Goal: Navigation & Orientation: Find specific page/section

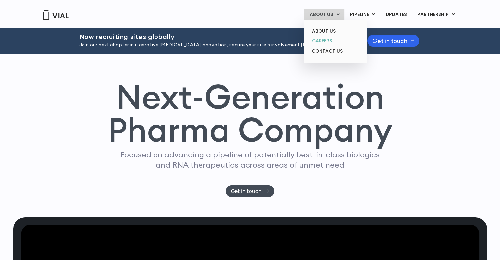
click at [326, 38] on link "CAREERS" at bounding box center [336, 41] width 58 height 10
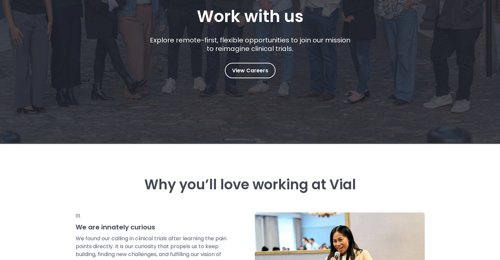
scroll to position [132, 0]
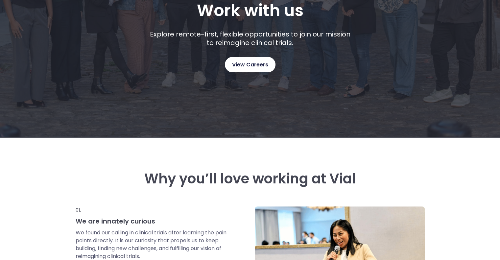
click at [259, 64] on span "View Careers" at bounding box center [250, 65] width 36 height 9
click at [250, 65] on span "View Careers" at bounding box center [250, 65] width 36 height 9
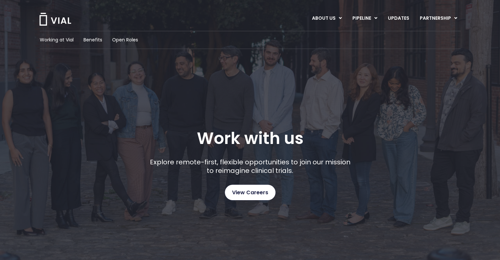
scroll to position [0, 0]
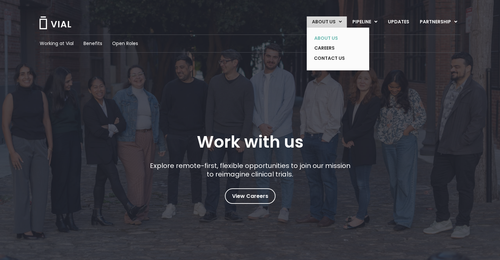
click at [331, 37] on link "ABOUT US" at bounding box center [333, 38] width 48 height 10
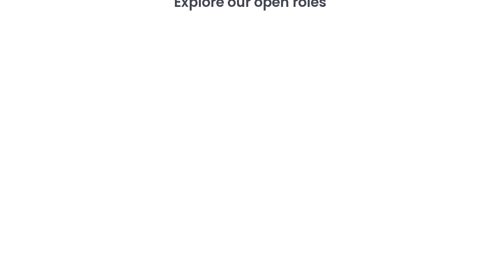
scroll to position [943, 0]
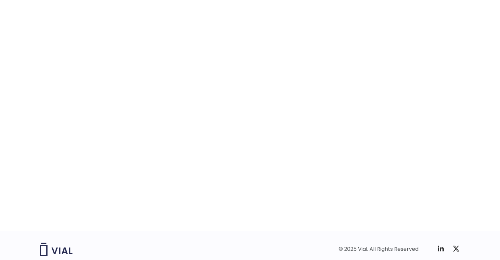
scroll to position [996, 0]
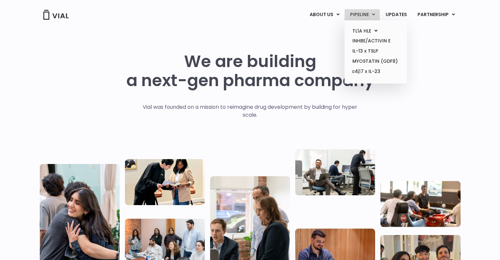
click at [363, 11] on link "PIPELINE" at bounding box center [362, 14] width 35 height 11
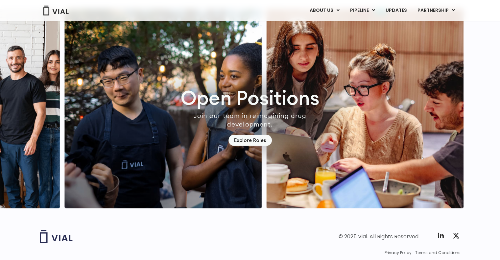
scroll to position [1805, 0]
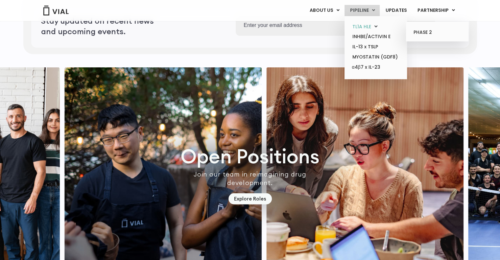
click at [365, 26] on link "TL1A HLE" at bounding box center [376, 27] width 58 height 10
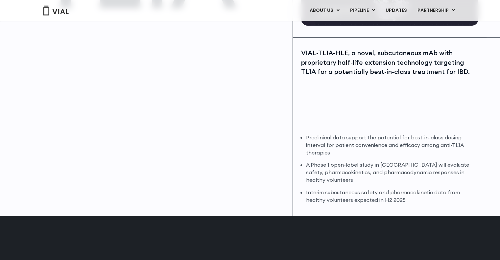
scroll to position [132, 0]
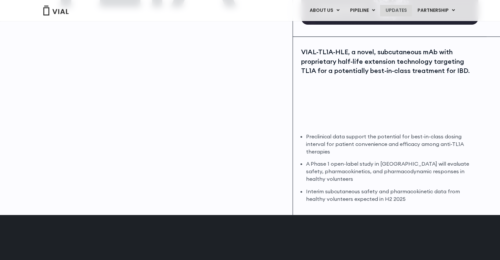
click at [403, 9] on link "UPDATES" at bounding box center [396, 10] width 32 height 11
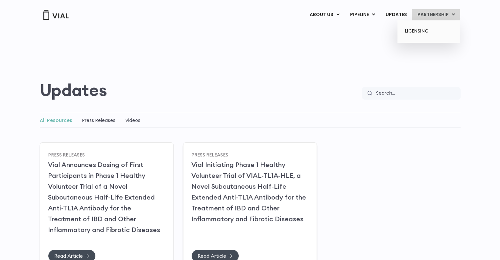
click at [445, 12] on link "PARTNERSHIP" at bounding box center [436, 14] width 48 height 11
click at [422, 31] on link "LICENSING" at bounding box center [429, 31] width 58 height 11
